Goal: Task Accomplishment & Management: Manage account settings

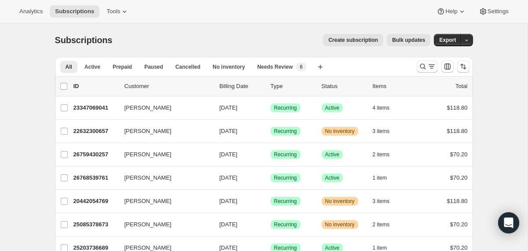
click at [420, 69] on icon "Search and filter results" at bounding box center [422, 66] width 9 height 9
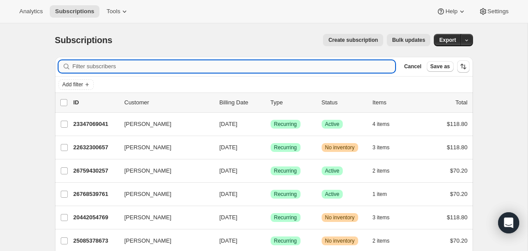
click at [317, 66] on input "Filter subscribers" at bounding box center [234, 66] width 323 height 12
paste input "[EMAIL_ADDRESS][DOMAIN_NAME]"
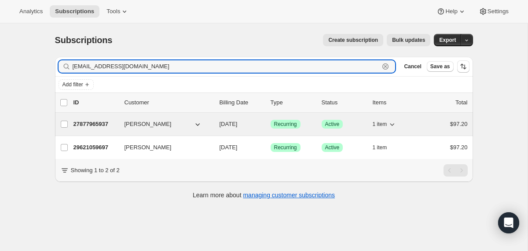
type input "[EMAIL_ADDRESS][DOMAIN_NAME]"
click at [216, 121] on div "27877965937 [PERSON_NAME] [DATE] Success Recurring Success Active 1 item $97.20" at bounding box center [270, 124] width 394 height 12
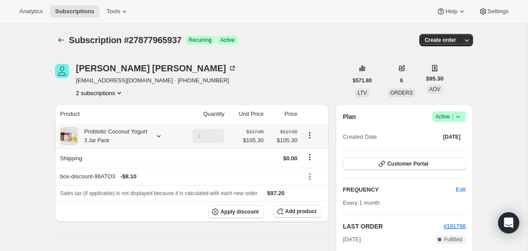
click at [158, 136] on div at bounding box center [157, 136] width 12 height 9
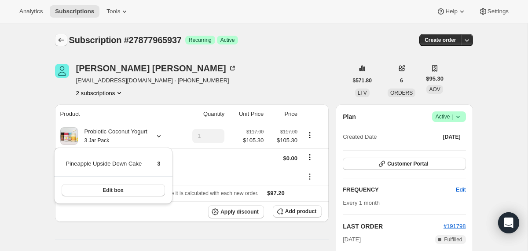
click at [57, 42] on icon "Subscriptions" at bounding box center [61, 40] width 9 height 9
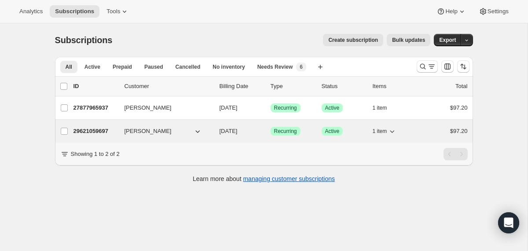
click at [216, 134] on div "29621059697 [PERSON_NAME] [DATE] Success Recurring Success Active 1 item $97.20" at bounding box center [270, 131] width 394 height 12
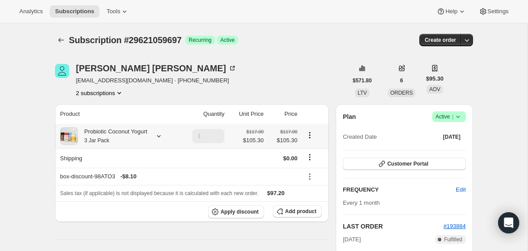
click at [163, 134] on icon at bounding box center [158, 136] width 9 height 9
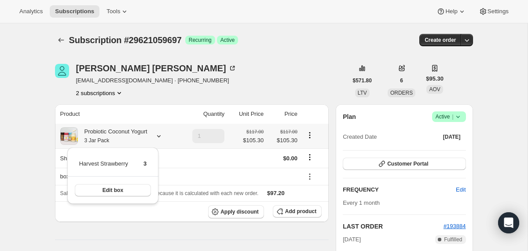
click at [163, 134] on icon at bounding box center [158, 136] width 9 height 9
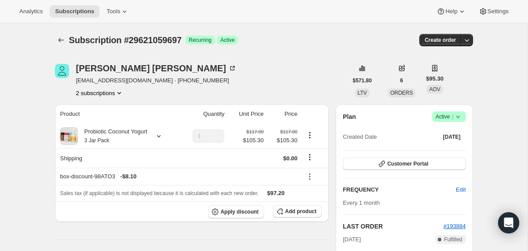
click at [454, 114] on icon at bounding box center [457, 116] width 9 height 9
click at [439, 148] on span "Cancel subscription" at bounding box center [445, 149] width 50 height 7
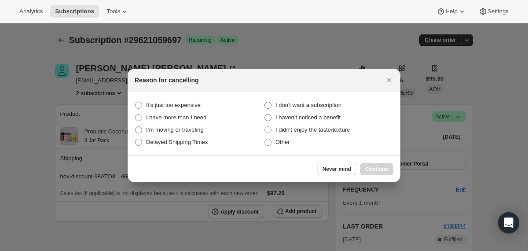
click at [326, 106] on span "I don't want a subscription" at bounding box center [308, 105] width 66 height 7
click at [265, 102] on subscription "I don't want a subscription" at bounding box center [264, 102] width 0 height 0
radio subscription "true"
click at [369, 167] on span "Continue" at bounding box center [376, 168] width 23 height 7
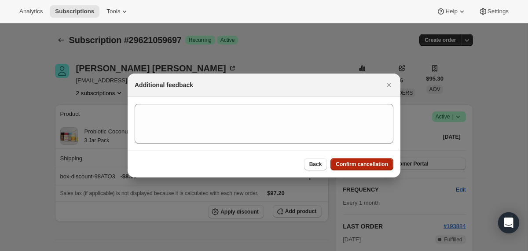
click at [369, 167] on span "Confirm cancellation" at bounding box center [362, 164] width 52 height 7
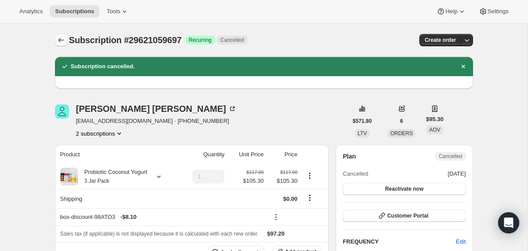
click at [57, 41] on icon "Subscriptions" at bounding box center [61, 40] width 9 height 9
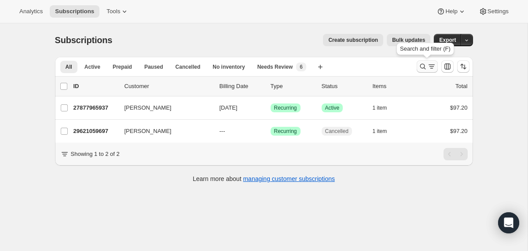
click at [424, 66] on icon "Search and filter results" at bounding box center [422, 66] width 9 height 9
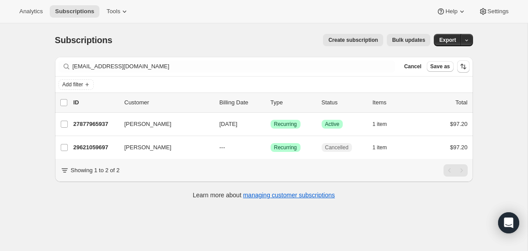
click at [309, 59] on div "Filter subscribers [EMAIL_ADDRESS][DOMAIN_NAME] Clear Cancel Save as" at bounding box center [264, 66] width 418 height 19
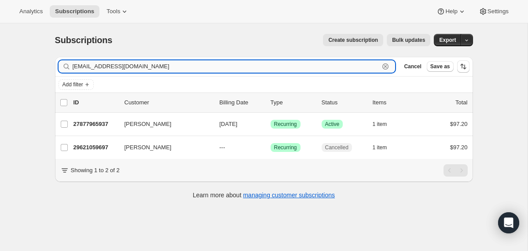
click at [309, 66] on input "[EMAIL_ADDRESS][DOMAIN_NAME]" at bounding box center [226, 66] width 307 height 12
paste input "[EMAIL_ADDRESS][DOMAIN_NAME]"
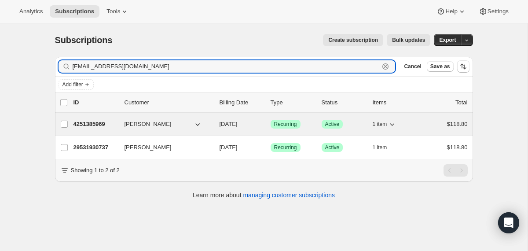
type input "[EMAIL_ADDRESS][DOMAIN_NAME]"
click at [219, 124] on div "4251385969 [PERSON_NAME] [DATE] Success Recurring Success Active 1 item $118.80" at bounding box center [270, 124] width 394 height 12
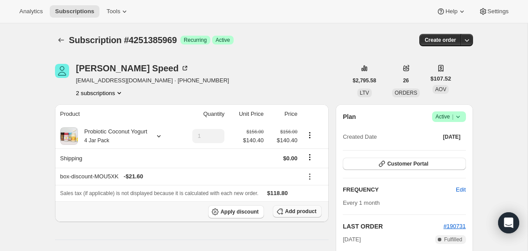
click at [298, 212] on span "Add product" at bounding box center [300, 211] width 31 height 7
click at [234, 212] on span "Apply discount" at bounding box center [239, 211] width 38 height 7
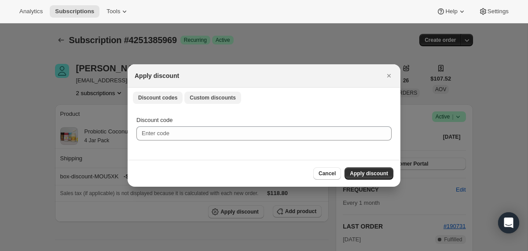
click at [215, 101] on button "Custom discounts" at bounding box center [212, 97] width 57 height 12
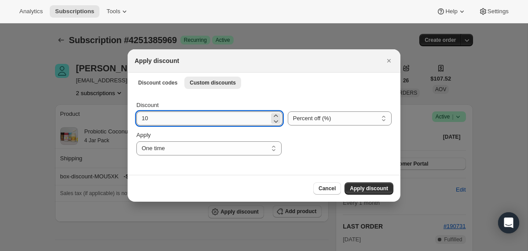
click at [219, 119] on input "10" at bounding box center [202, 118] width 133 height 14
click at [290, 119] on select "Percent off (%) Amount off ($)" at bounding box center [340, 118] width 104 height 14
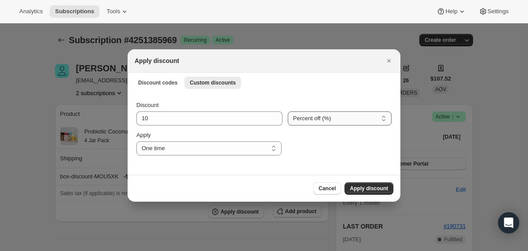
select select "fixed"
click at [288, 111] on select "Percent off (%) Amount off ($)" at bounding box center [340, 118] width 104 height 14
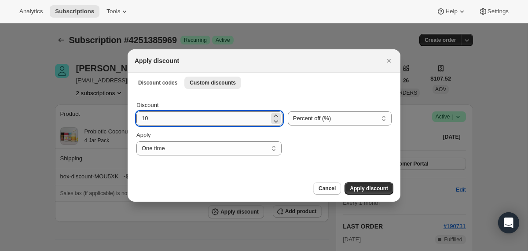
click at [208, 120] on input "10" at bounding box center [202, 118] width 133 height 14
click at [208, 120] on input "10" at bounding box center [203, 118] width 134 height 14
type input "29.7"
click at [364, 191] on span "Apply discount" at bounding box center [369, 188] width 38 height 7
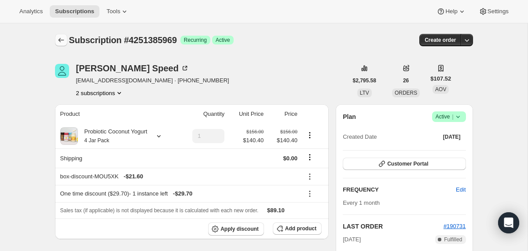
click at [59, 42] on icon "Subscriptions" at bounding box center [61, 40] width 9 height 9
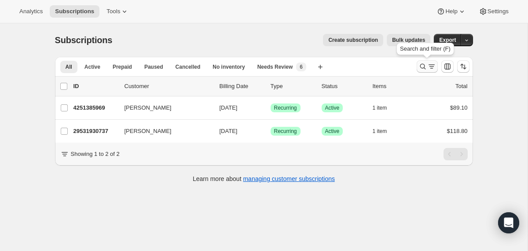
click at [422, 66] on icon "Search and filter results" at bounding box center [422, 66] width 9 height 9
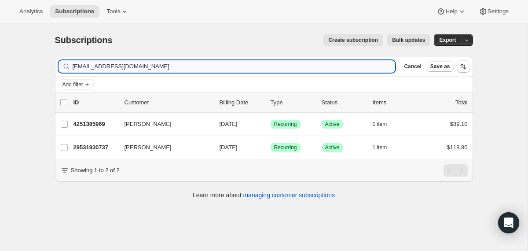
click at [341, 66] on input "[EMAIL_ADDRESS][DOMAIN_NAME]" at bounding box center [234, 66] width 323 height 12
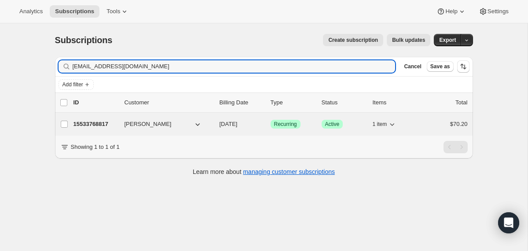
type input "[EMAIL_ADDRESS][DOMAIN_NAME]"
click at [215, 128] on div "15533768817 [PERSON_NAME] [DATE] Success Recurring Success Active 1 item $70.20" at bounding box center [270, 124] width 394 height 12
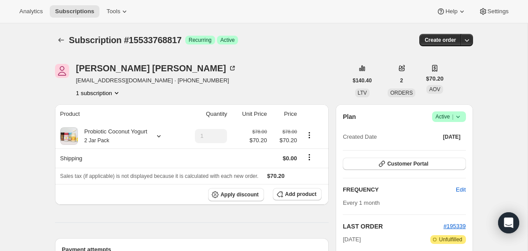
click at [459, 117] on icon at bounding box center [457, 116] width 9 height 9
click at [446, 147] on span "Cancel subscription" at bounding box center [445, 149] width 50 height 7
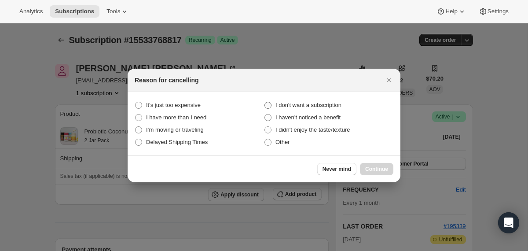
click at [341, 102] on span "I don't want a subscription" at bounding box center [308, 105] width 66 height 7
click at [265, 102] on subscription "I don't want a subscription" at bounding box center [264, 102] width 0 height 0
radio subscription "true"
click at [368, 167] on span "Continue" at bounding box center [376, 168] width 23 height 7
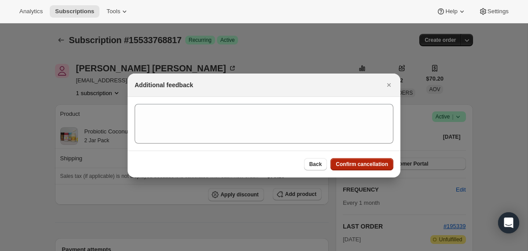
click at [368, 167] on span "Confirm cancellation" at bounding box center [362, 164] width 52 height 7
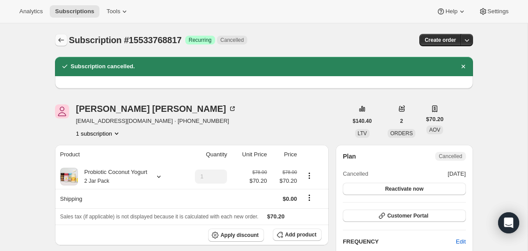
click at [61, 45] on button "Subscriptions" at bounding box center [61, 40] width 12 height 12
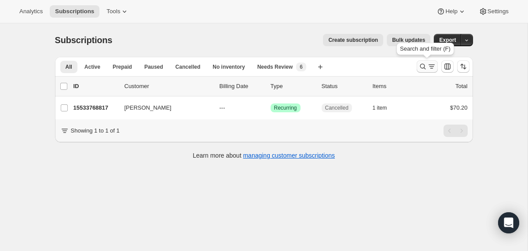
click at [419, 64] on icon "Search and filter results" at bounding box center [422, 66] width 9 height 9
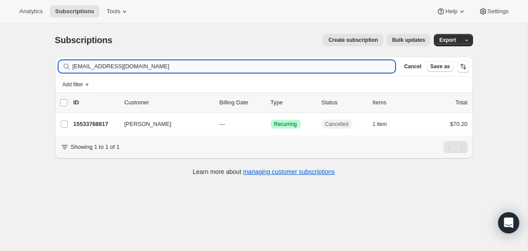
click at [350, 66] on input "[EMAIL_ADDRESS][DOMAIN_NAME]" at bounding box center [234, 66] width 323 height 12
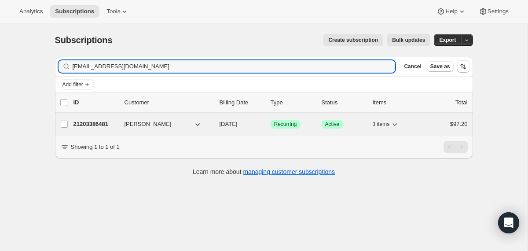
type input "[EMAIL_ADDRESS][DOMAIN_NAME]"
click at [218, 123] on div "21203386481 [PERSON_NAME] [DATE] Success Recurring Success Active 3 items $97.20" at bounding box center [270, 124] width 394 height 12
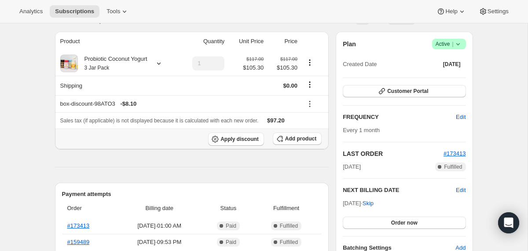
scroll to position [43, 0]
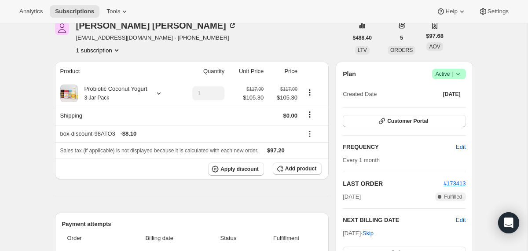
click at [459, 76] on icon at bounding box center [457, 73] width 9 height 9
click at [450, 107] on span "Cancel subscription" at bounding box center [445, 106] width 50 height 7
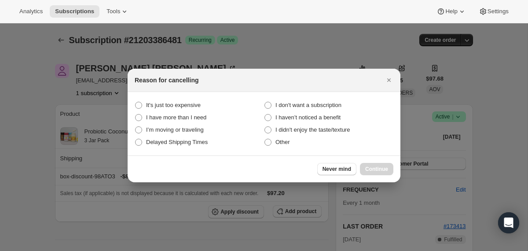
scroll to position [0, 0]
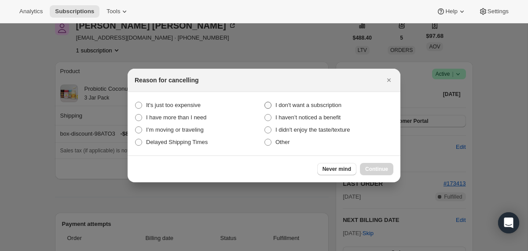
click at [334, 102] on span "I don't want a subscription" at bounding box center [308, 105] width 66 height 7
click at [265, 102] on subscription "I don't want a subscription" at bounding box center [264, 102] width 0 height 0
radio subscription "true"
click at [369, 167] on span "Continue" at bounding box center [376, 168] width 23 height 7
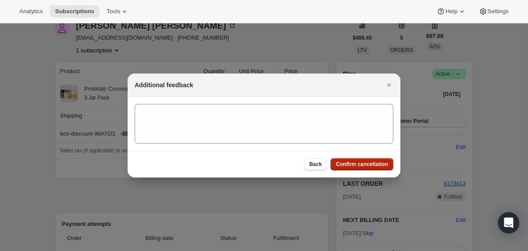
click at [369, 167] on span "Confirm cancellation" at bounding box center [362, 164] width 52 height 7
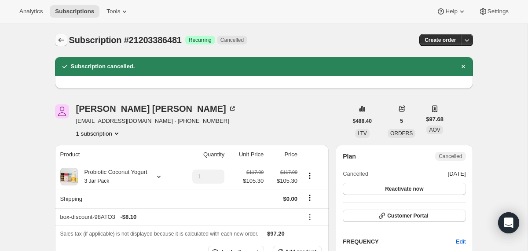
click at [60, 37] on icon "Subscriptions" at bounding box center [61, 40] width 9 height 9
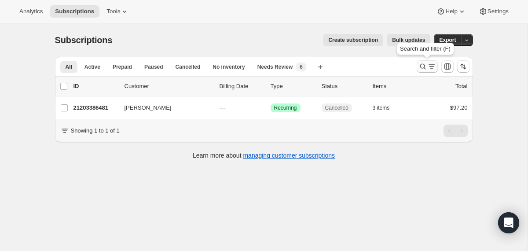
click at [418, 66] on icon "Search and filter results" at bounding box center [422, 66] width 9 height 9
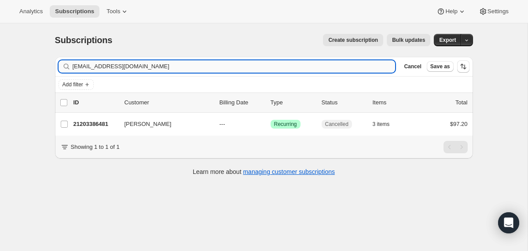
click at [318, 62] on input "[EMAIL_ADDRESS][DOMAIN_NAME]" at bounding box center [234, 66] width 323 height 12
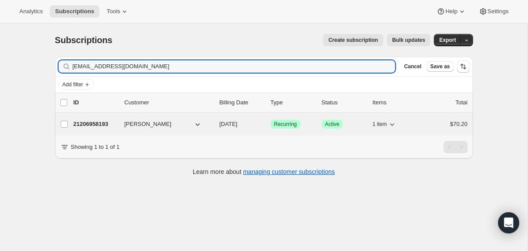
type input "[EMAIL_ADDRESS][DOMAIN_NAME]"
click at [218, 126] on div "21206958193 [PERSON_NAME] [DATE] Success Recurring Success Active 1 item $70.20" at bounding box center [270, 124] width 394 height 12
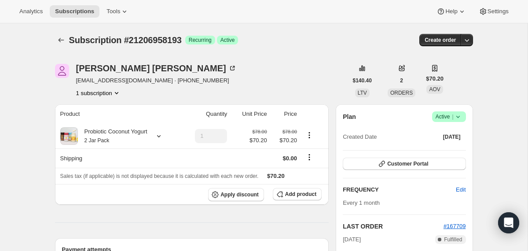
click at [458, 114] on icon at bounding box center [457, 116] width 9 height 9
click at [440, 150] on span "Cancel subscription" at bounding box center [445, 149] width 50 height 7
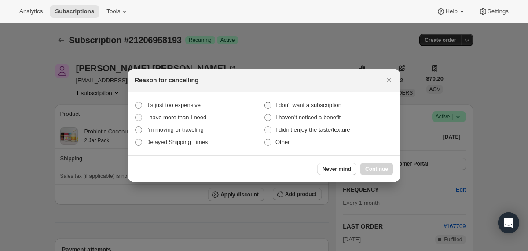
click at [339, 105] on span "I don't want a subscription" at bounding box center [308, 105] width 66 height 7
click at [265, 102] on subscription "I don't want a subscription" at bounding box center [264, 102] width 0 height 0
radio subscription "true"
click at [375, 169] on span "Continue" at bounding box center [376, 168] width 23 height 7
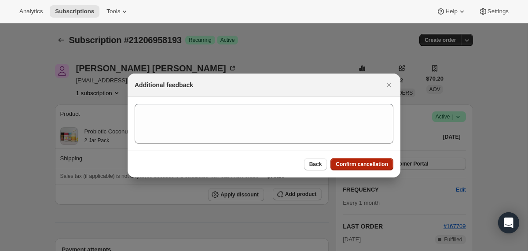
click at [373, 166] on span "Confirm cancellation" at bounding box center [362, 164] width 52 height 7
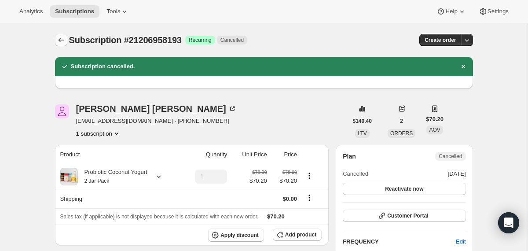
click at [62, 37] on icon "Subscriptions" at bounding box center [61, 40] width 9 height 9
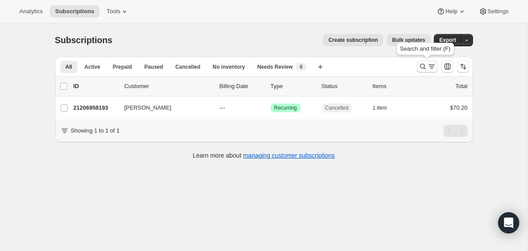
click at [425, 67] on icon "Search and filter results" at bounding box center [422, 66] width 9 height 9
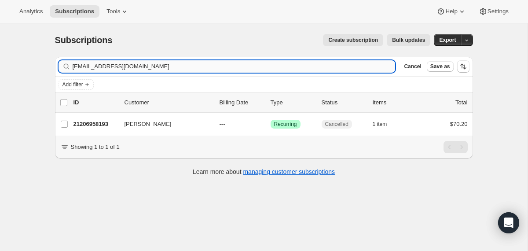
click at [329, 66] on input "[EMAIL_ADDRESS][DOMAIN_NAME]" at bounding box center [234, 66] width 323 height 12
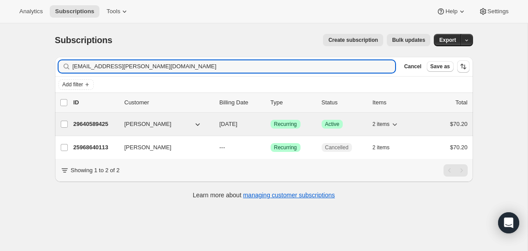
type input "[EMAIL_ADDRESS][PERSON_NAME][DOMAIN_NAME]"
click at [218, 120] on div "29640589425 [PERSON_NAME] [DATE] Success Recurring Success Active 2 items $70.20" at bounding box center [270, 124] width 394 height 12
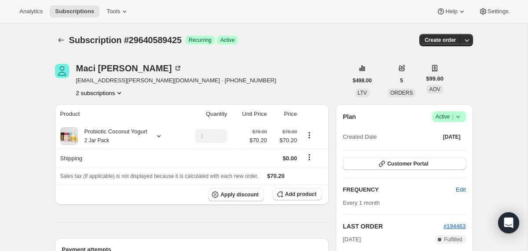
click at [458, 118] on icon at bounding box center [457, 116] width 9 height 9
click at [447, 151] on span "Cancel subscription" at bounding box center [445, 149] width 50 height 7
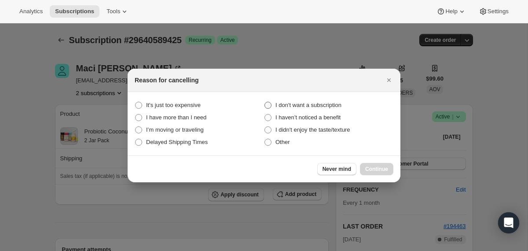
click at [329, 108] on span "I don't want a subscription" at bounding box center [308, 105] width 66 height 7
click at [265, 102] on subscription "I don't want a subscription" at bounding box center [264, 102] width 0 height 0
radio subscription "true"
click at [371, 168] on span "Continue" at bounding box center [376, 168] width 23 height 7
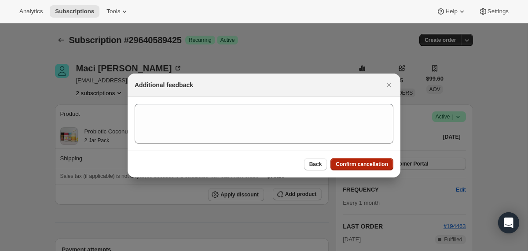
click at [369, 166] on span "Confirm cancellation" at bounding box center [362, 164] width 52 height 7
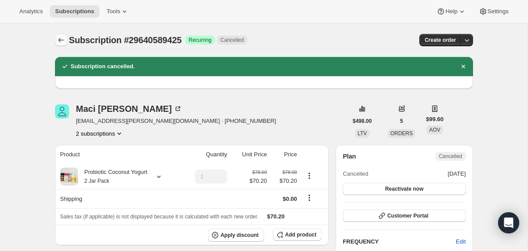
click at [60, 41] on icon "Subscriptions" at bounding box center [61, 40] width 9 height 9
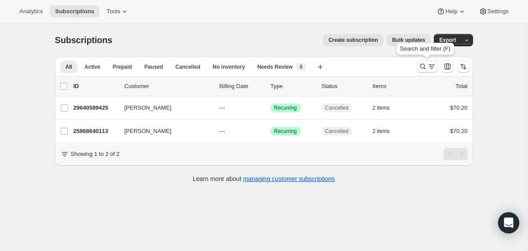
click at [420, 69] on icon "Search and filter results" at bounding box center [422, 66] width 9 height 9
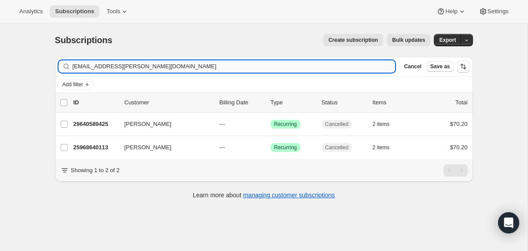
click at [356, 64] on input "[EMAIL_ADDRESS][PERSON_NAME][DOMAIN_NAME]" at bounding box center [234, 66] width 323 height 12
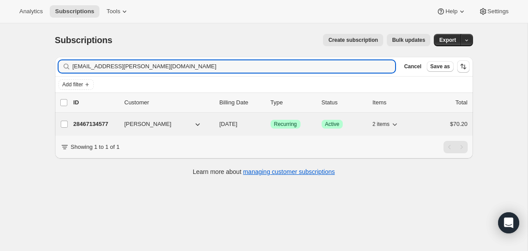
type input "[EMAIL_ADDRESS][PERSON_NAME][DOMAIN_NAME]"
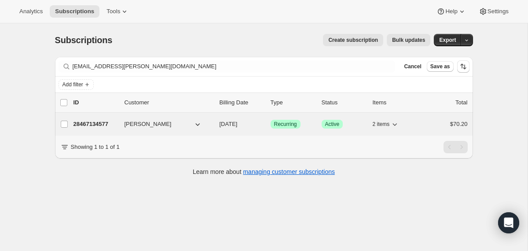
click at [218, 126] on div "28467134577 [PERSON_NAME] [DATE] Success Recurring Success Active 2 items $70.20" at bounding box center [270, 124] width 394 height 12
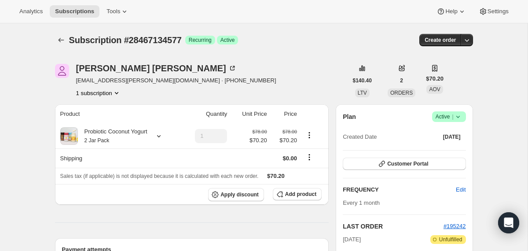
click at [456, 118] on icon at bounding box center [457, 116] width 9 height 9
click at [444, 146] on span "Cancel subscription" at bounding box center [445, 149] width 50 height 7
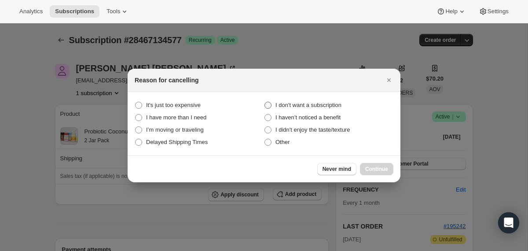
click at [321, 106] on span "I don't want a subscription" at bounding box center [308, 105] width 66 height 7
click at [265, 102] on subscription "I don't want a subscription" at bounding box center [264, 102] width 0 height 0
radio subscription "true"
click at [381, 166] on span "Continue" at bounding box center [376, 168] width 23 height 7
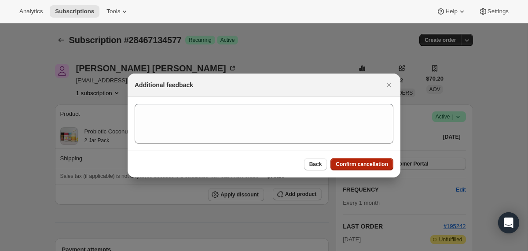
click at [381, 166] on span "Confirm cancellation" at bounding box center [362, 164] width 52 height 7
